Goal: Information Seeking & Learning: Understand process/instructions

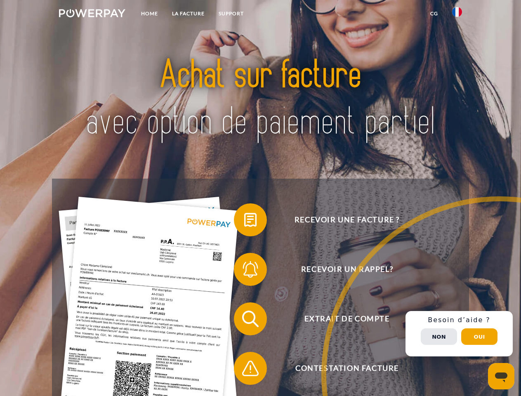
click at [92, 14] on img at bounding box center [92, 13] width 66 height 8
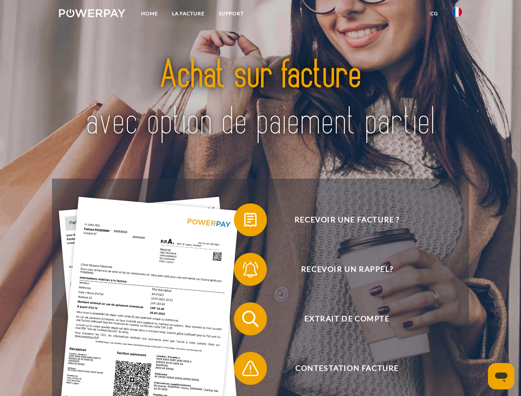
click at [457, 14] on img at bounding box center [457, 12] width 10 height 10
click at [434, 14] on link "CG" at bounding box center [434, 13] width 22 height 15
click at [244, 221] on span at bounding box center [237, 219] width 41 height 41
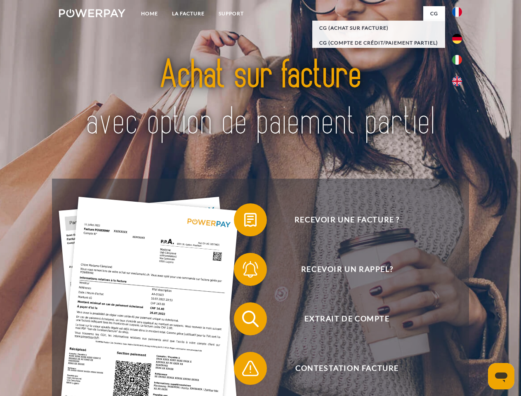
click at [244, 271] on div "Recevoir une facture ? Recevoir un rappel? Extrait de compte retour" at bounding box center [260, 343] width 416 height 330
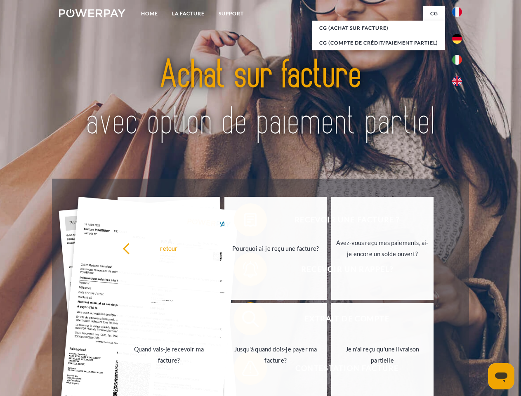
click at [244, 320] on link "Jusqu'à quand dois-je payer ma facture?" at bounding box center [275, 354] width 103 height 103
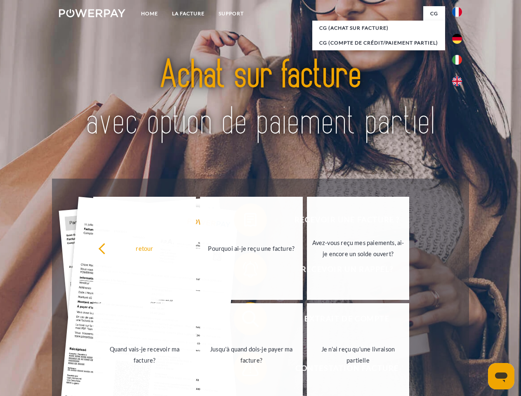
click at [244, 370] on span at bounding box center [237, 367] width 41 height 41
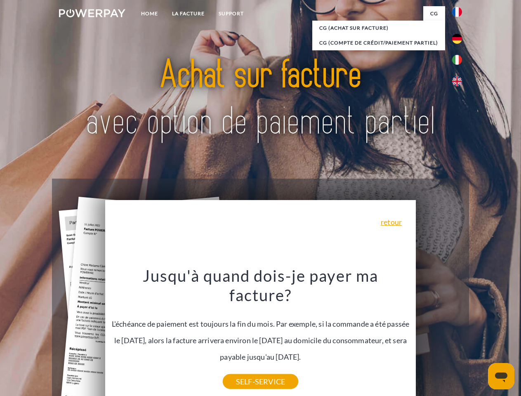
click at [459, 333] on div "Recevoir une facture ? Recevoir un rappel? Extrait de compte retour" at bounding box center [260, 343] width 416 height 330
click at [439, 335] on span "Extrait de compte" at bounding box center [347, 318] width 202 height 33
click at [479, 336] on header "Home LA FACTURE Support" at bounding box center [260, 284] width 521 height 569
